Goal: Check status: Check status

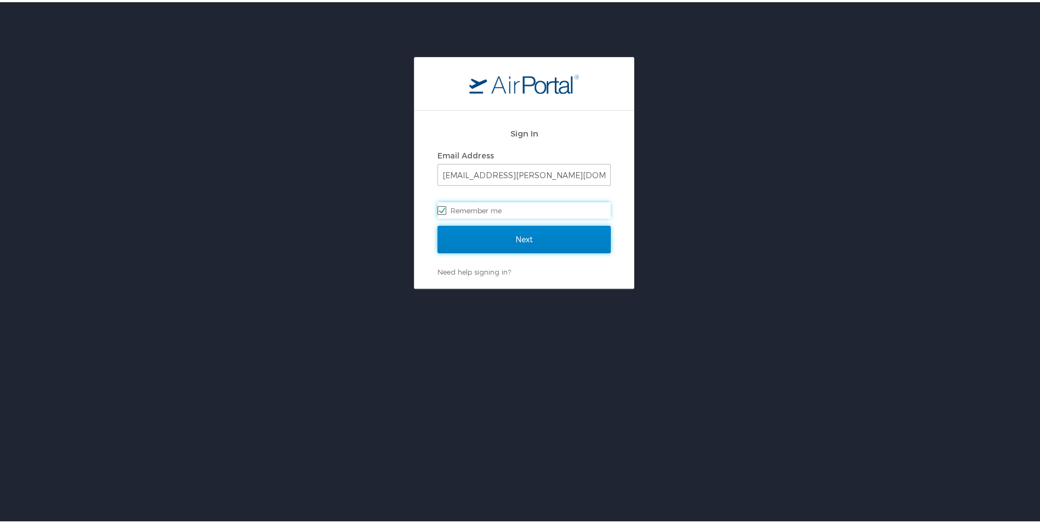
click at [498, 231] on input "Next" at bounding box center [524, 237] width 173 height 27
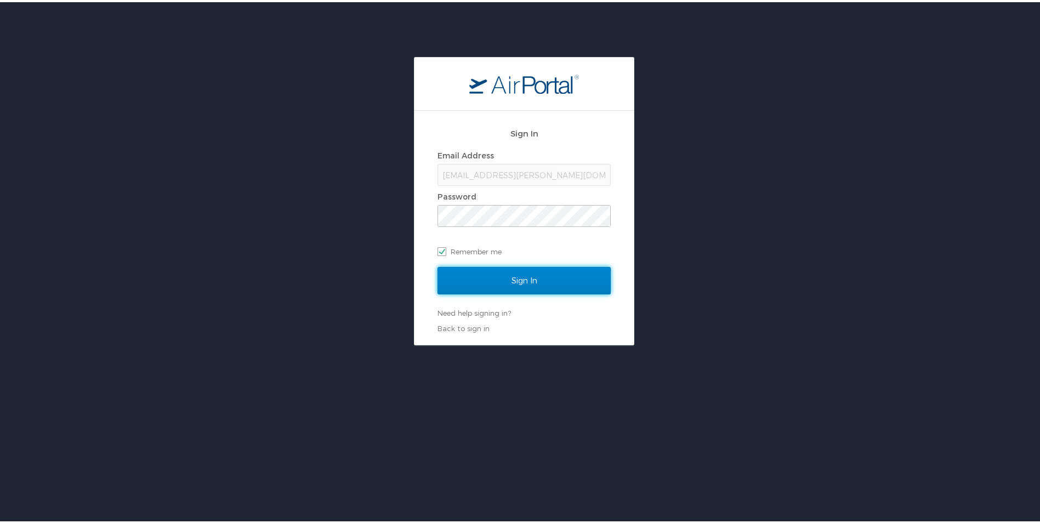
click at [483, 281] on input "Sign In" at bounding box center [524, 278] width 173 height 27
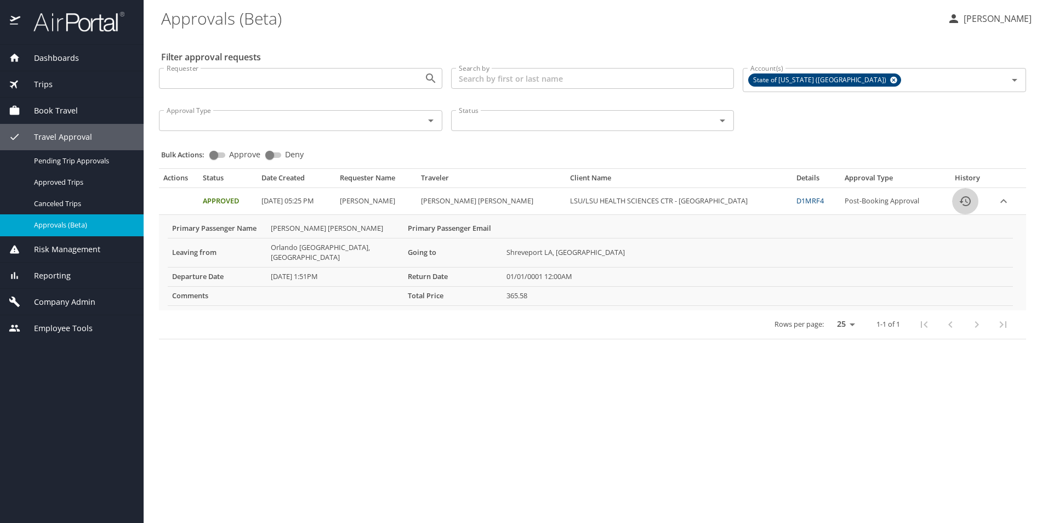
click at [960, 201] on icon "History" at bounding box center [965, 201] width 13 height 13
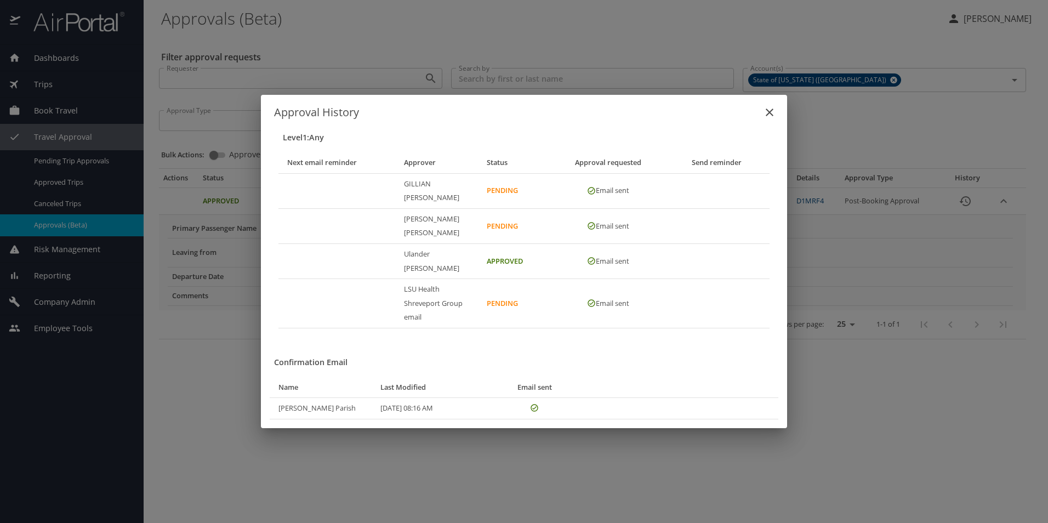
click at [769, 119] on icon "close" at bounding box center [769, 112] width 13 height 13
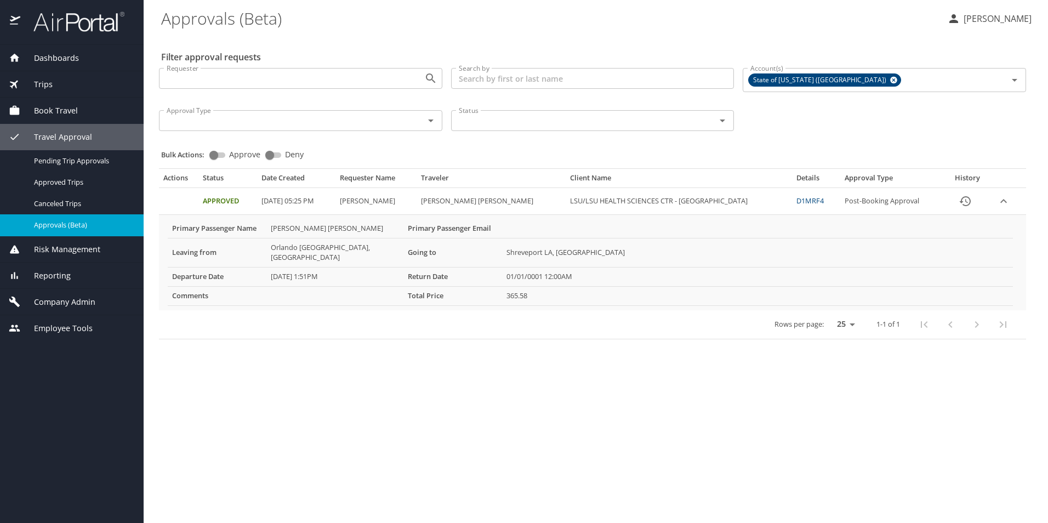
click at [797, 201] on link "D1MRF4" at bounding box center [810, 201] width 27 height 10
click at [797, 203] on link "D1MRF4" at bounding box center [810, 201] width 27 height 10
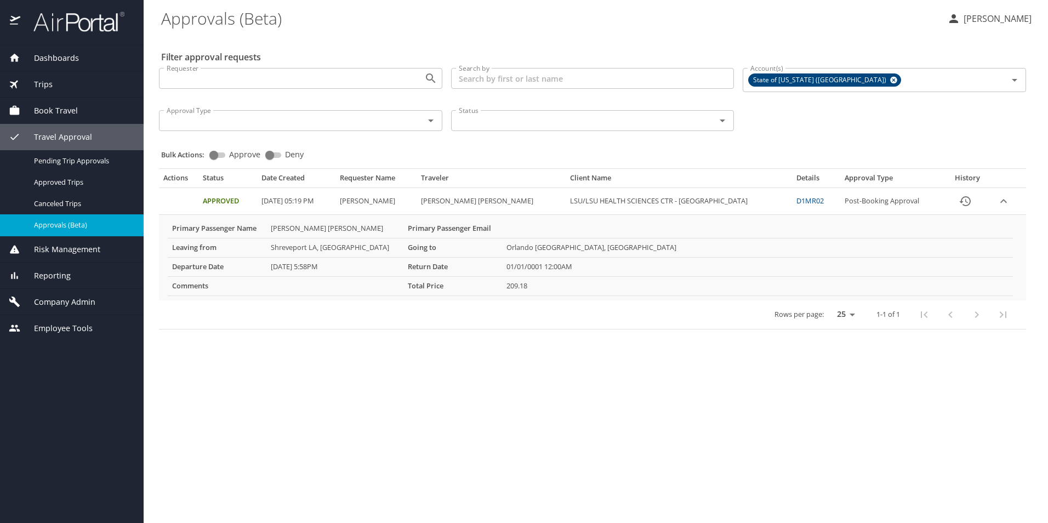
click at [797, 201] on link "D1MR02" at bounding box center [810, 201] width 27 height 10
